Goal: Information Seeking & Learning: Learn about a topic

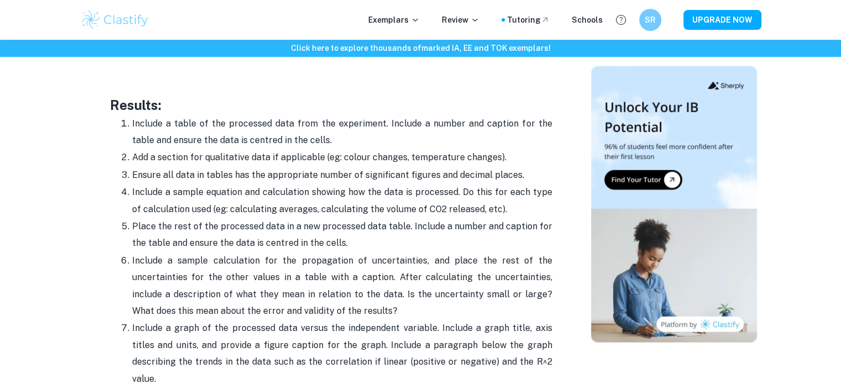
scroll to position [2582, 0]
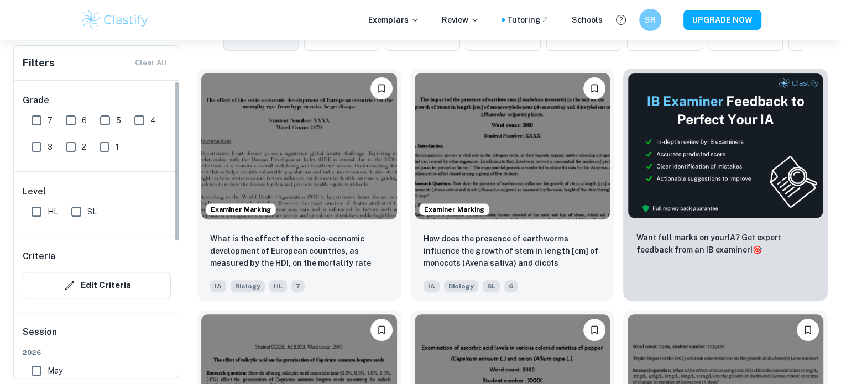
scroll to position [163, 0]
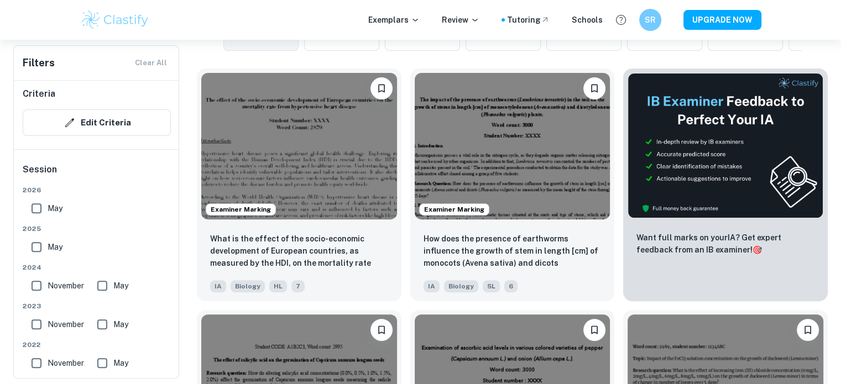
click at [32, 247] on input "May" at bounding box center [36, 247] width 22 height 22
checkbox input "true"
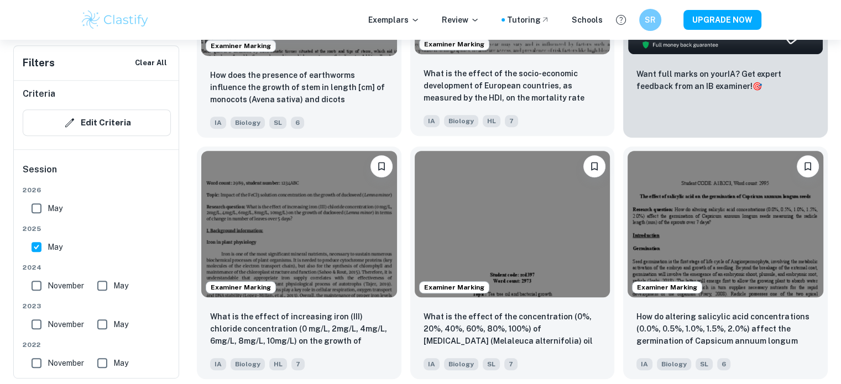
scroll to position [526, 0]
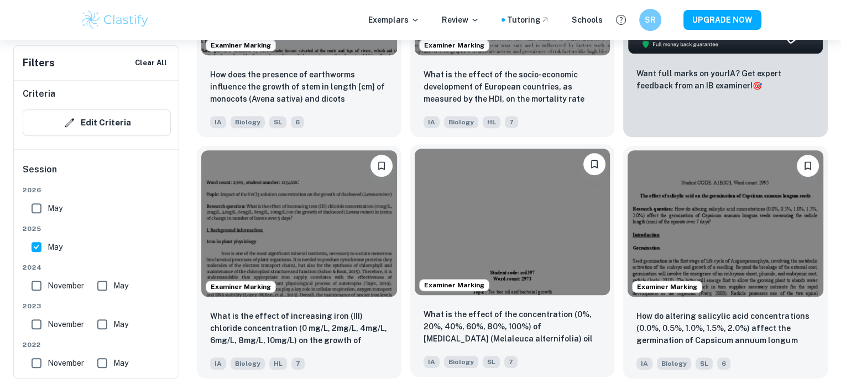
click at [509, 219] on img at bounding box center [513, 222] width 196 height 147
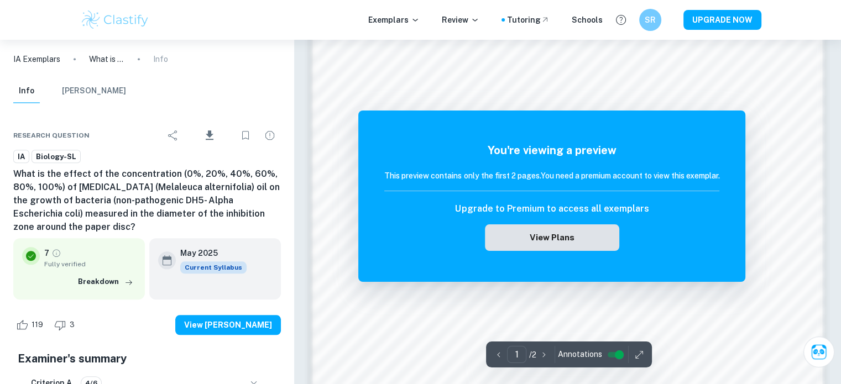
scroll to position [1104, 0]
